Goal: Transaction & Acquisition: Register for event/course

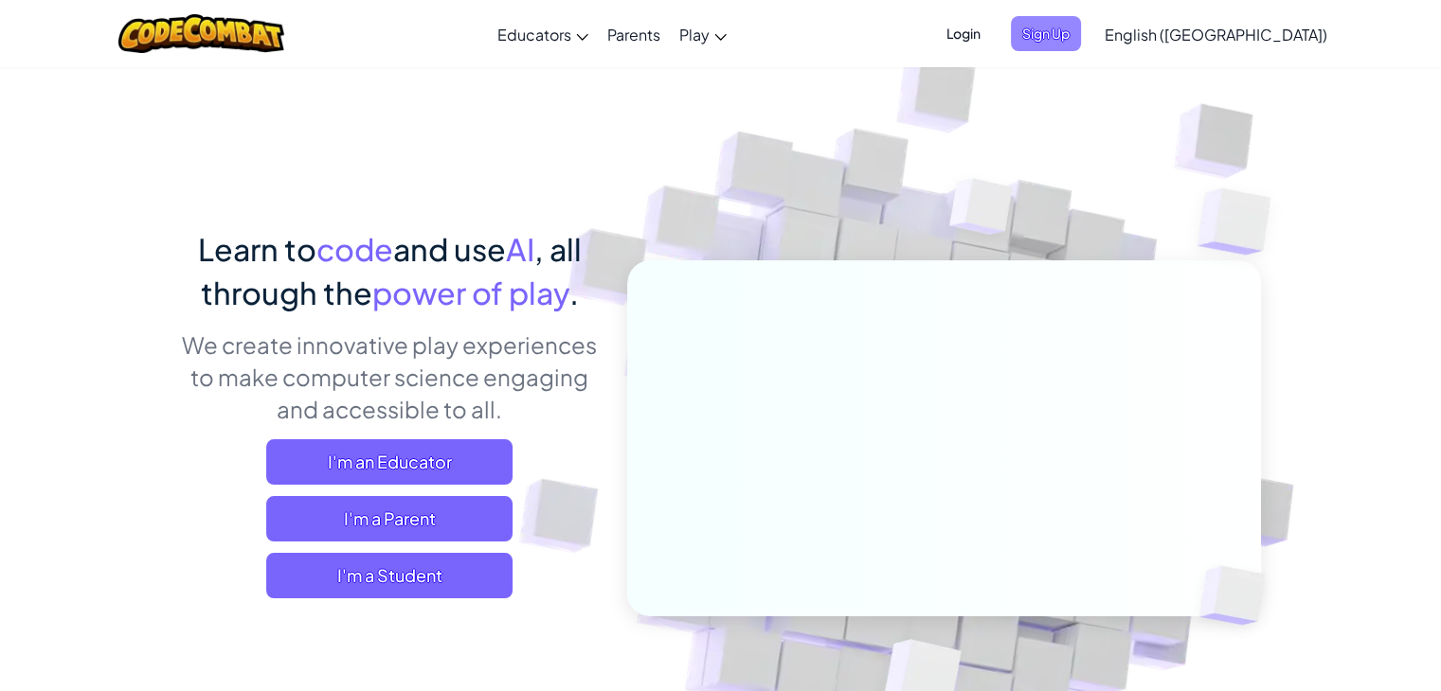
click at [1081, 46] on span "Sign Up" at bounding box center [1046, 33] width 70 height 35
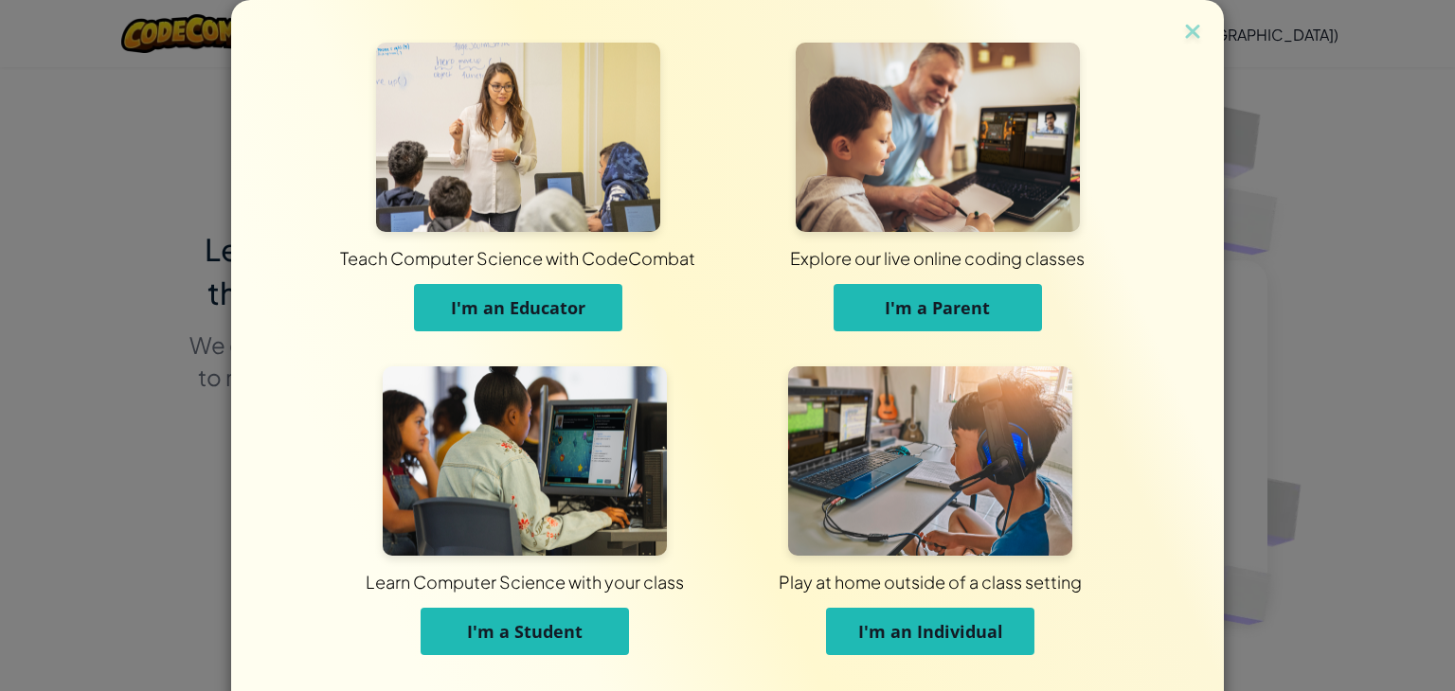
click at [538, 650] on button "I'm a Student" at bounding box center [525, 631] width 208 height 47
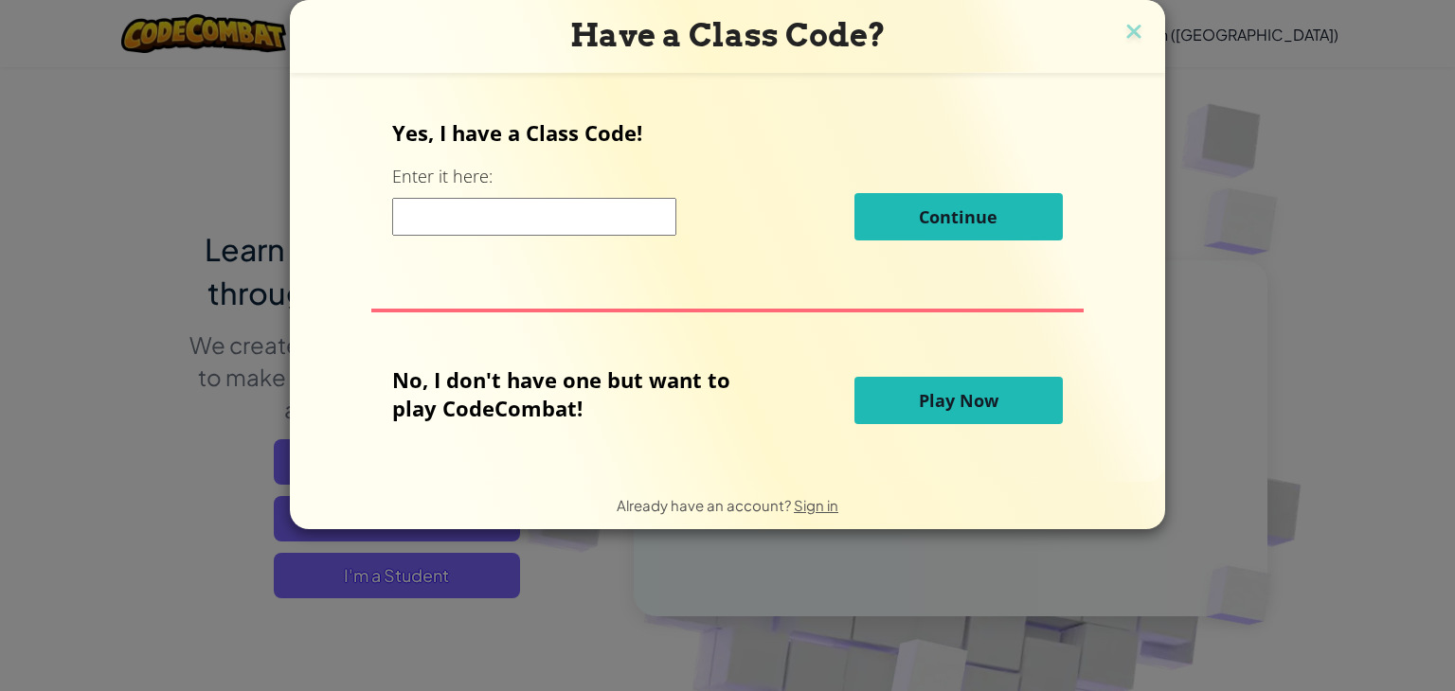
click at [549, 216] on input at bounding box center [534, 217] width 284 height 38
click at [942, 375] on div "No, I don't have one but want to play CodeCombat! Play Now" at bounding box center [727, 401] width 670 height 70
click at [937, 389] on span "Play Now" at bounding box center [959, 400] width 80 height 23
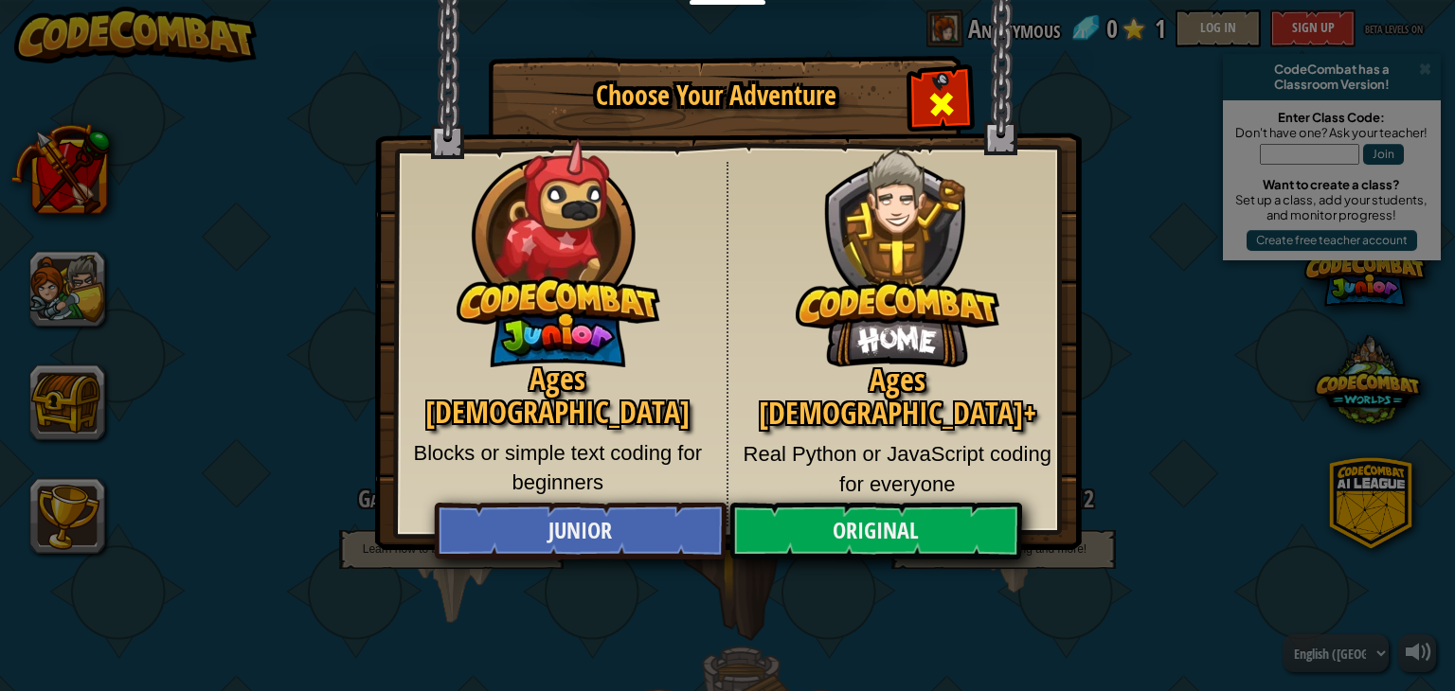
click at [959, 106] on div "Close modal" at bounding box center [941, 102] width 60 height 60
